Goal: Task Accomplishment & Management: Manage account settings

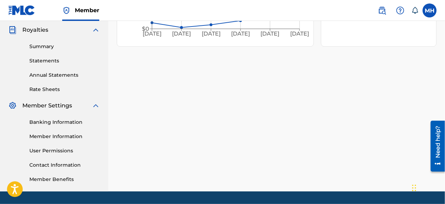
scroll to position [212, 0]
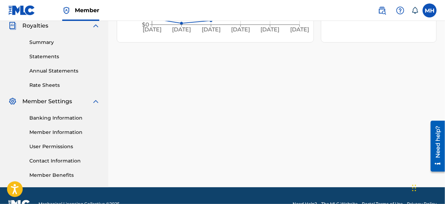
click at [51, 146] on link "User Permissions" at bounding box center [64, 146] width 71 height 7
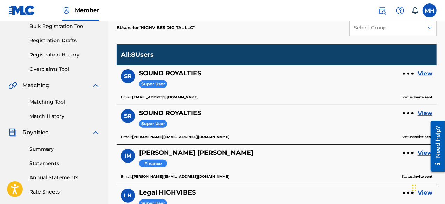
scroll to position [106, 0]
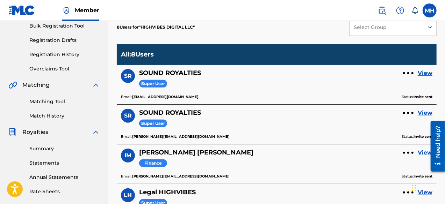
click at [407, 71] on div "View" at bounding box center [417, 73] width 29 height 8
click at [407, 74] on div at bounding box center [408, 73] width 2 height 2
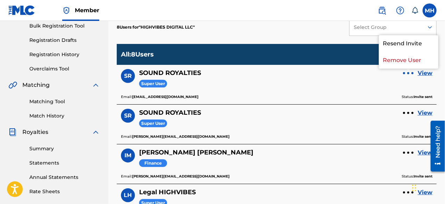
click at [429, 72] on link "View" at bounding box center [425, 73] width 15 height 8
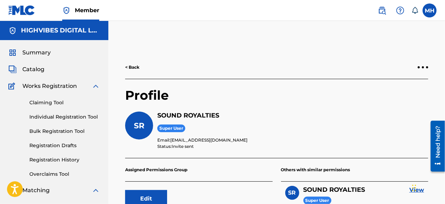
click at [131, 66] on link "< Back" at bounding box center [132, 67] width 14 height 6
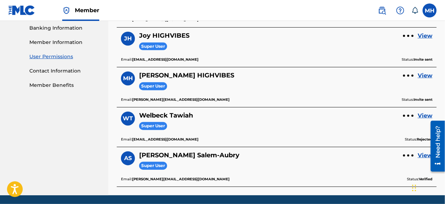
scroll to position [326, 0]
